Goal: Check status: Check status

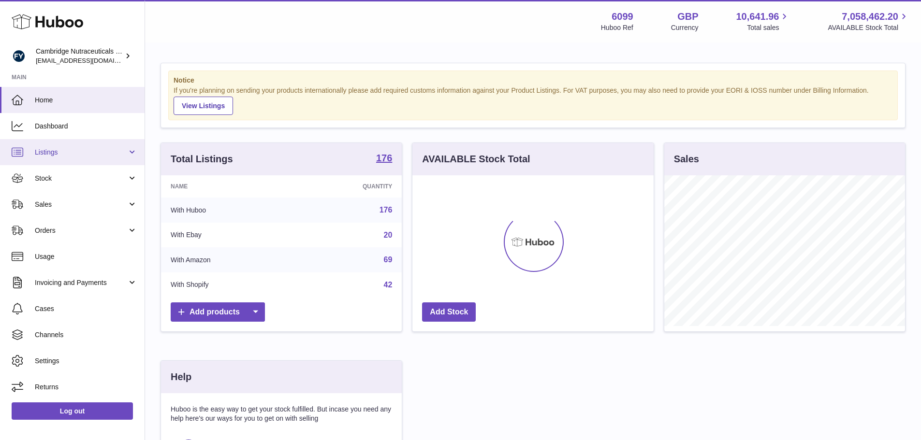
scroll to position [151, 241]
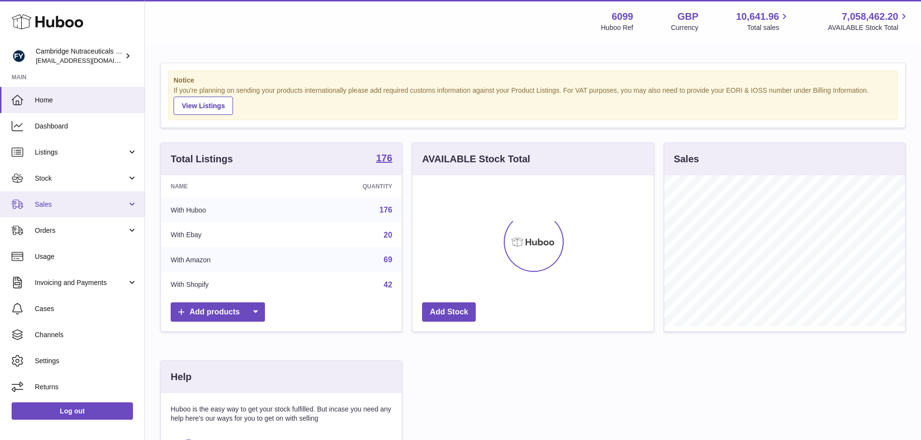
click at [54, 207] on span "Sales" at bounding box center [81, 204] width 92 height 9
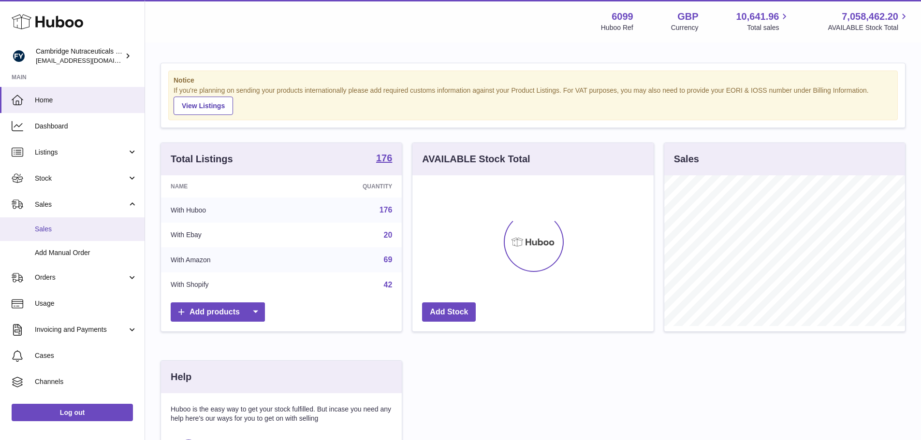
click at [54, 228] on span "Sales" at bounding box center [86, 229] width 102 height 9
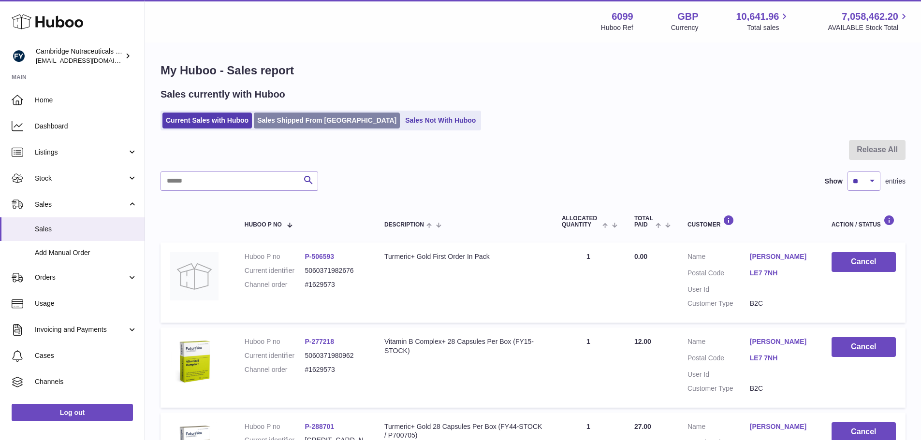
click at [300, 122] on link "Sales Shipped From [GEOGRAPHIC_DATA]" at bounding box center [327, 121] width 146 height 16
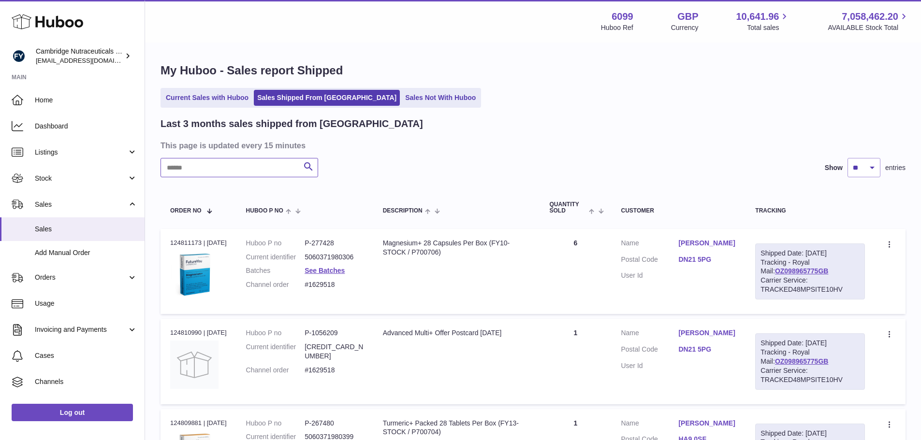
paste input "**********"
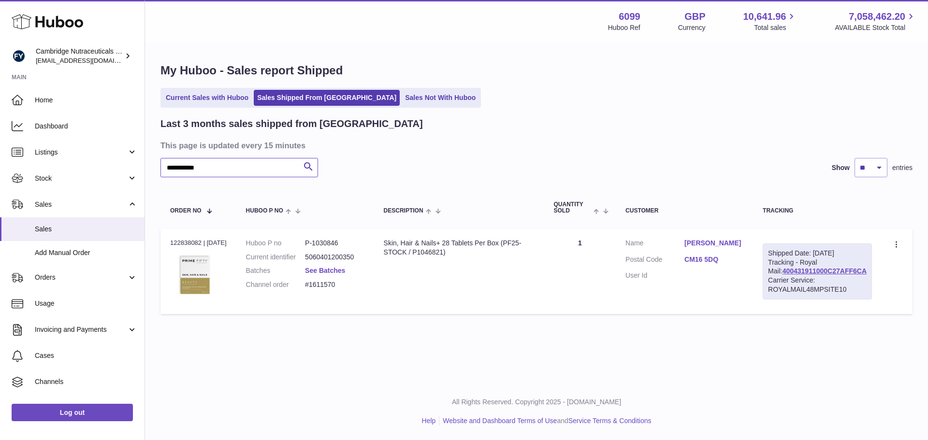
type input "**********"
click at [339, 271] on link "See Batches" at bounding box center [325, 271] width 40 height 8
drag, startPoint x: 303, startPoint y: 230, endPoint x: 489, endPoint y: 86, distance: 234.9
click at [489, 86] on div at bounding box center [464, 220] width 928 height 440
click at [338, 271] on link "See Batches" at bounding box center [325, 271] width 40 height 8
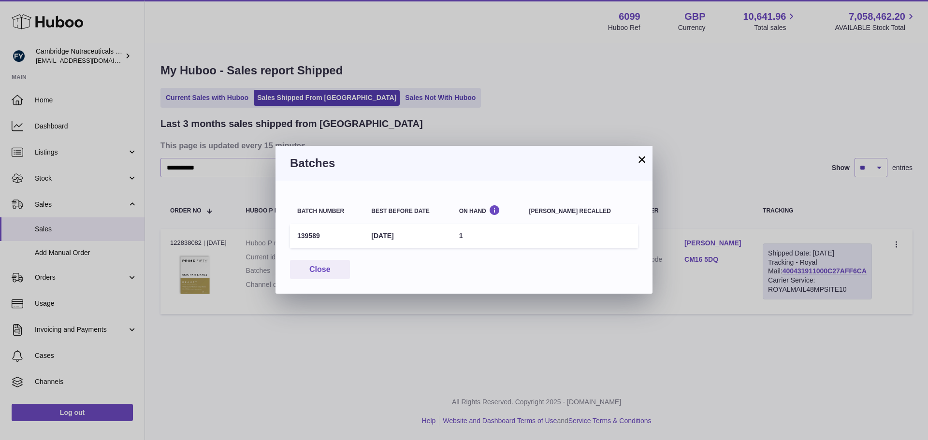
click at [316, 236] on td "139589" at bounding box center [327, 236] width 74 height 24
copy td "139589"
click at [331, 271] on button "Close" at bounding box center [320, 270] width 60 height 20
